Goal: Download file/media

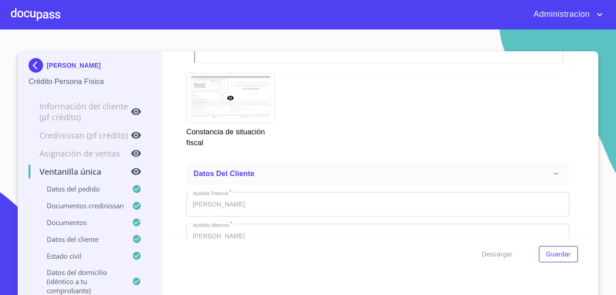
click at [54, 64] on p "[PERSON_NAME]" at bounding box center [74, 65] width 54 height 7
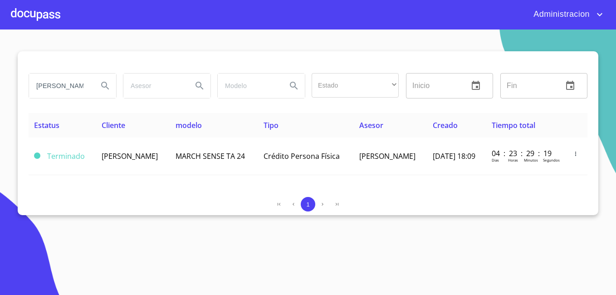
click at [64, 84] on input "[PERSON_NAME]" at bounding box center [60, 86] width 62 height 25
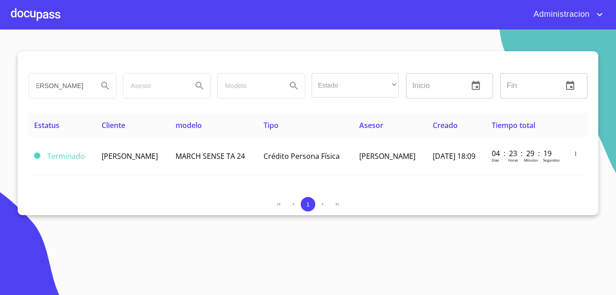
type input "[PERSON_NAME]"
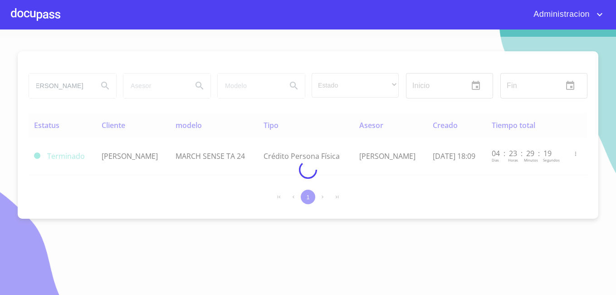
scroll to position [0, 0]
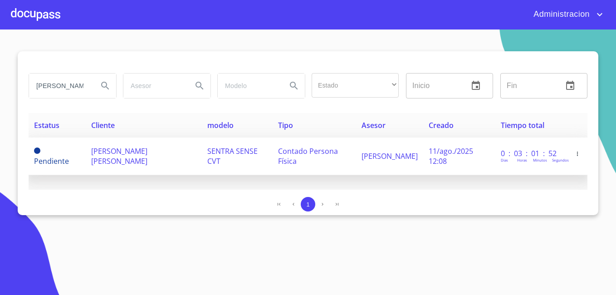
click at [155, 166] on td "[PERSON_NAME] [PERSON_NAME]" at bounding box center [144, 156] width 117 height 38
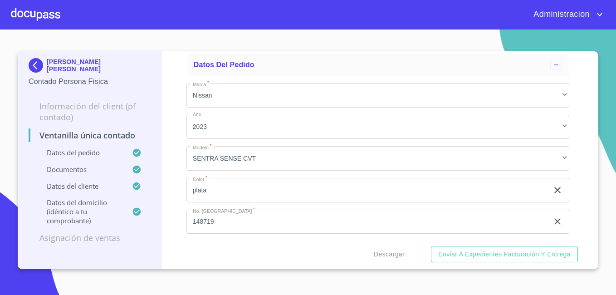
scroll to position [45, 0]
click at [377, 252] on span "Descargar" at bounding box center [389, 254] width 31 height 11
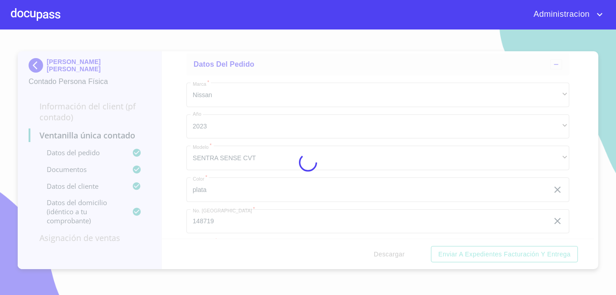
drag, startPoint x: 377, startPoint y: 252, endPoint x: 388, endPoint y: 254, distance: 11.9
click at [388, 254] on div at bounding box center [308, 161] width 616 height 265
click at [388, 254] on div "0%" at bounding box center [308, 161] width 616 height 265
click at [388, 254] on div "10%" at bounding box center [308, 161] width 616 height 265
click at [388, 254] on div "15%" at bounding box center [308, 161] width 616 height 265
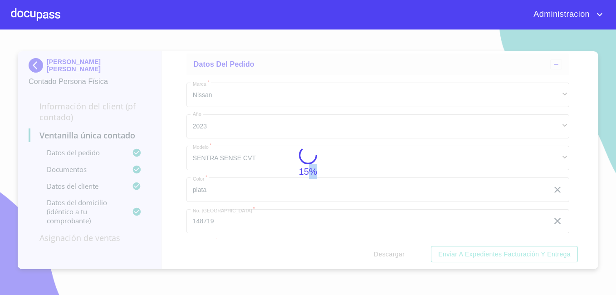
click at [388, 254] on div "15%" at bounding box center [308, 161] width 616 height 265
